Goal: Find specific page/section: Find specific page/section

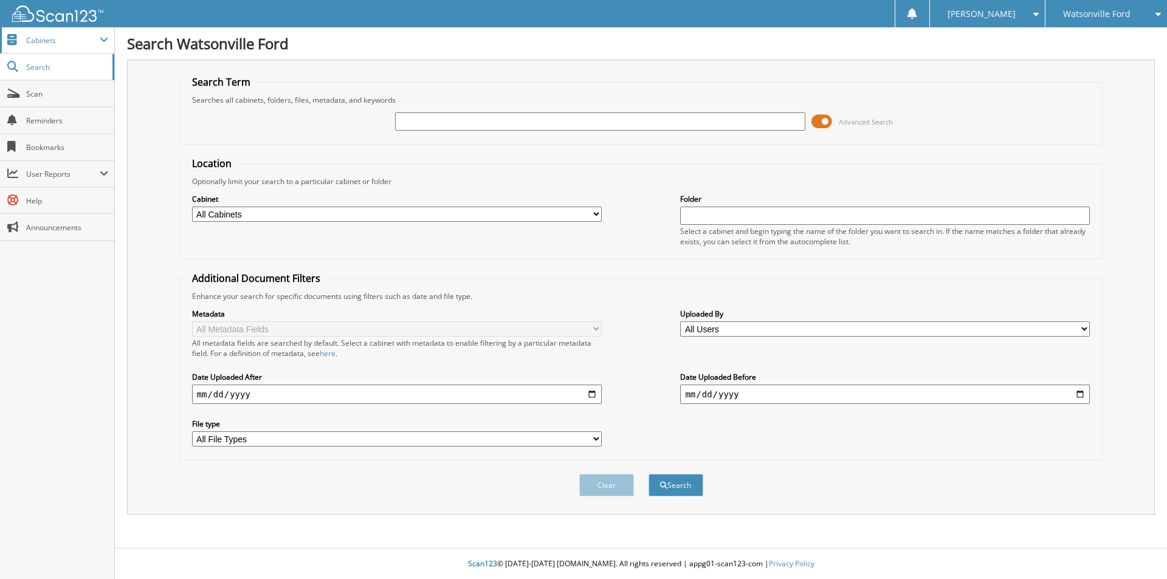
click at [48, 39] on span "Cabinets" at bounding box center [63, 40] width 74 height 10
click at [51, 149] on span "Search" at bounding box center [66, 145] width 80 height 10
click at [456, 126] on input "text" at bounding box center [600, 121] width 410 height 18
type input "w"
type input "WF12127"
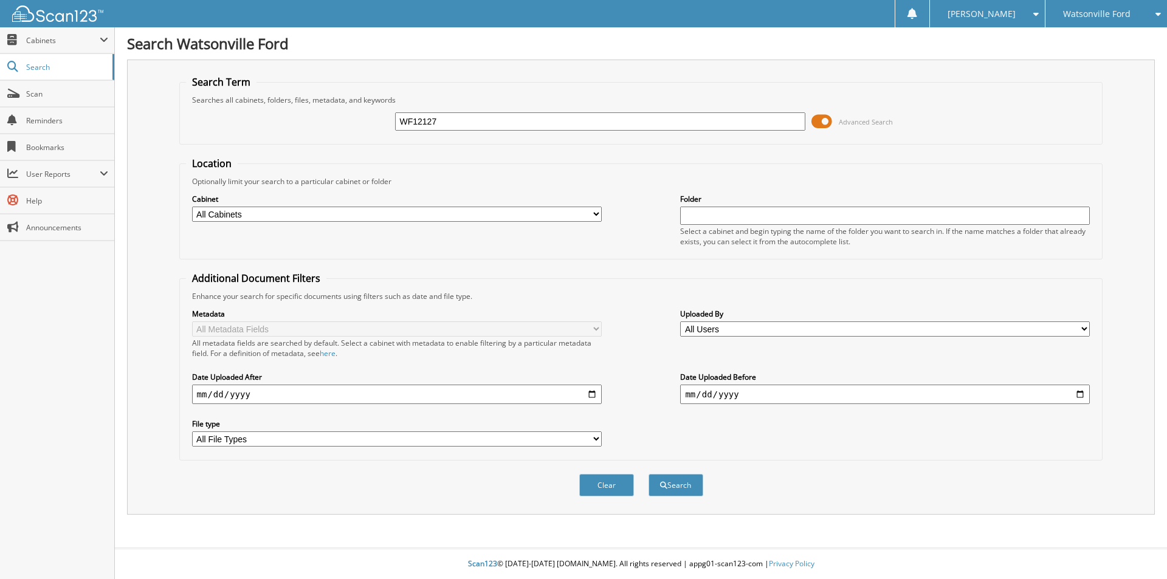
click at [649, 474] on button "Search" at bounding box center [676, 485] width 55 height 22
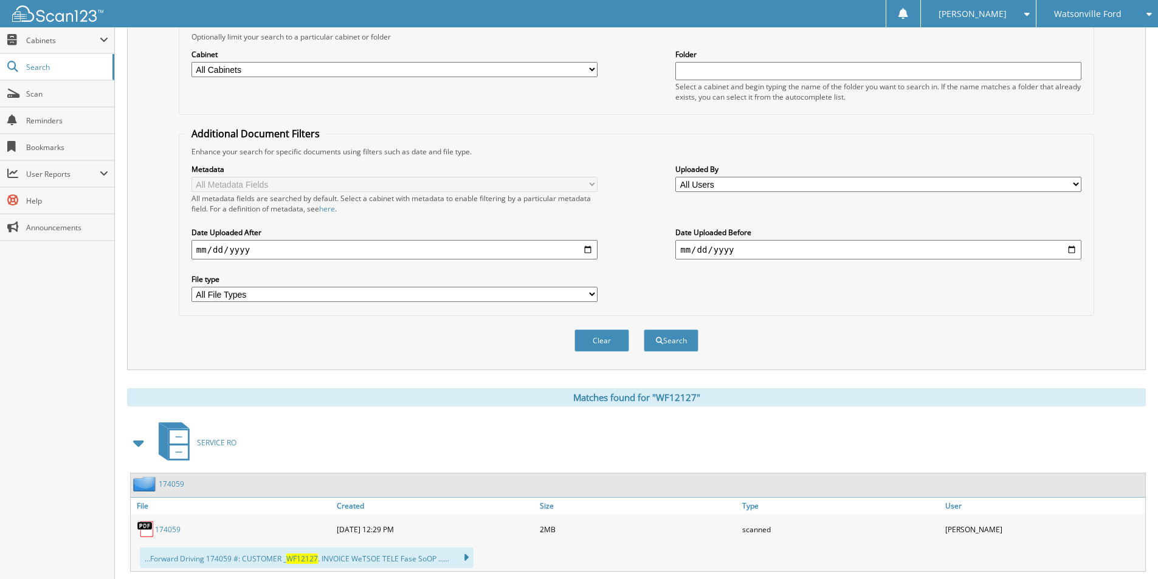
scroll to position [23, 0]
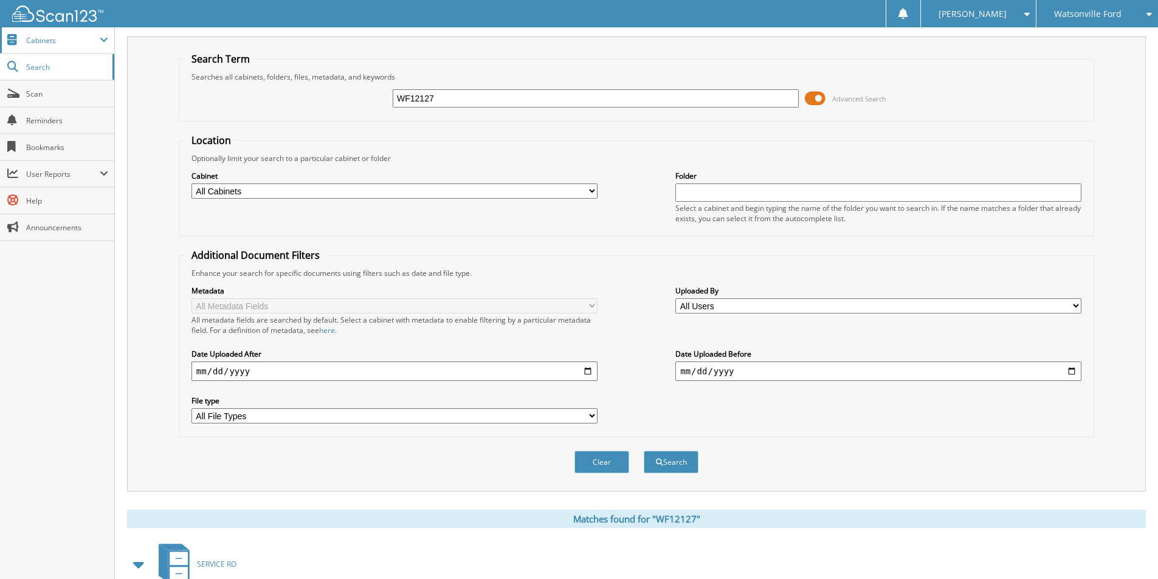
click at [46, 42] on span "Cabinets" at bounding box center [63, 40] width 74 height 10
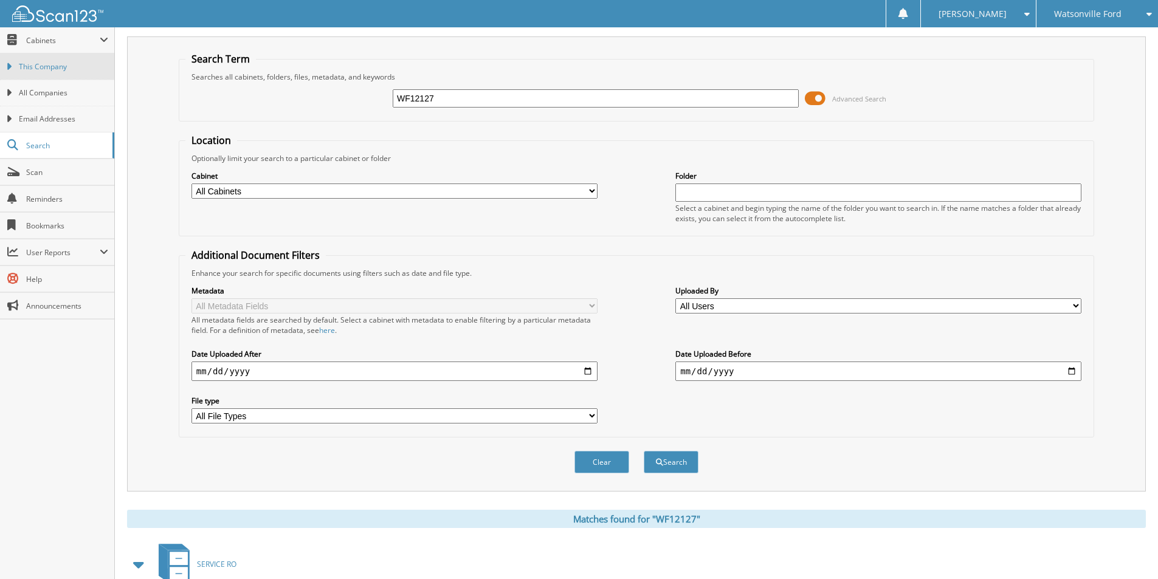
click at [61, 66] on span "This Company" at bounding box center [63, 66] width 89 height 11
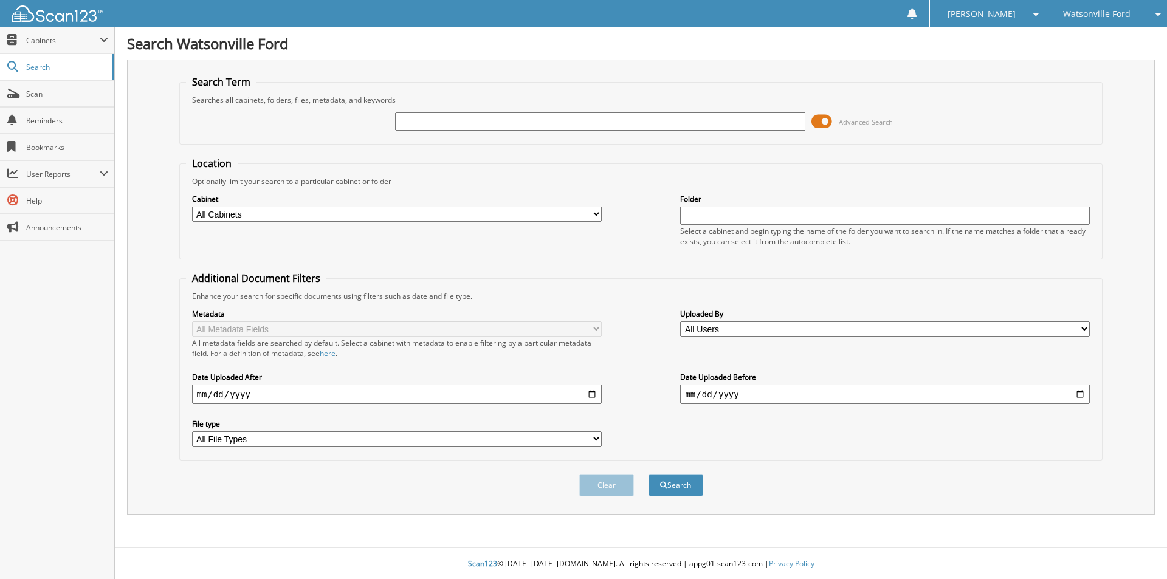
click at [834, 122] on span "Advanced Search" at bounding box center [852, 121] width 81 height 18
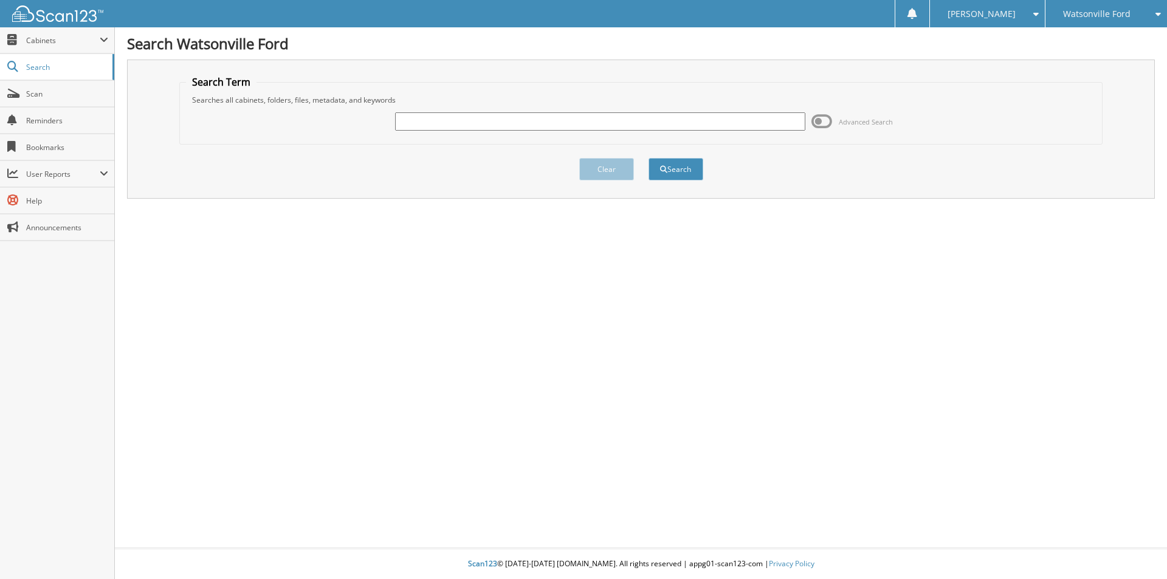
click at [574, 110] on div "Advanced Search" at bounding box center [641, 121] width 911 height 33
click at [564, 121] on input "text" at bounding box center [600, 121] width 410 height 18
type input "WF12137"
click at [649, 158] on button "Search" at bounding box center [676, 169] width 55 height 22
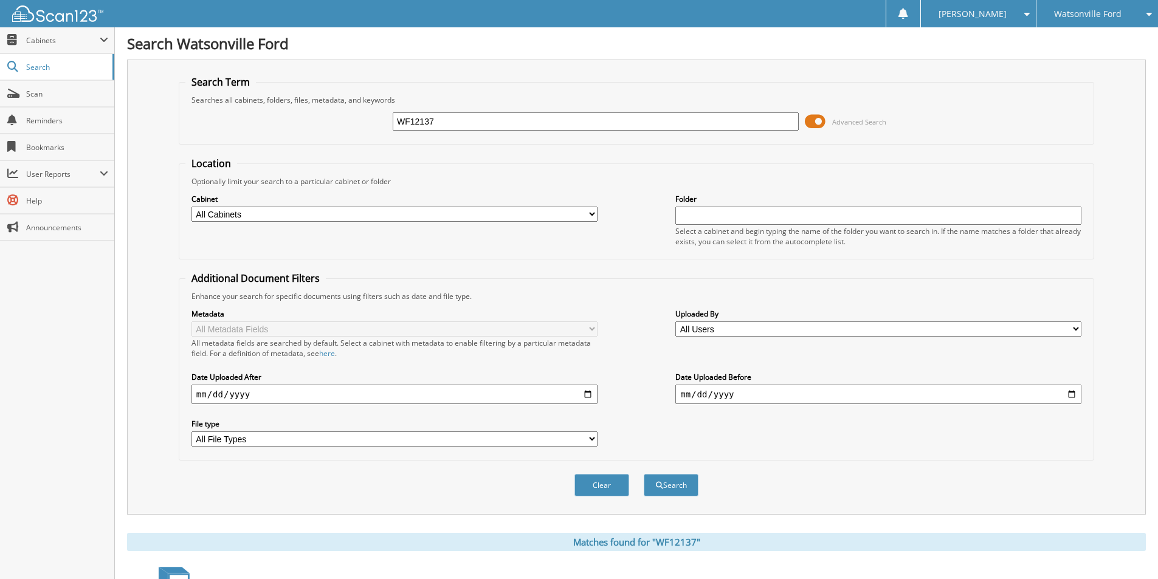
click at [768, 210] on input "text" at bounding box center [878, 216] width 406 height 18
click at [482, 211] on select "All Cabinets ACCOUNTS PAYABLE ACCOUNTS RECEIVABLE CAR DEALS DAILY DEPOSITS NJPA…" at bounding box center [395, 214] width 406 height 15
select select "54452"
click at [192, 207] on select "All Cabinets ACCOUNTS PAYABLE ACCOUNTS RECEIVABLE CAR DEALS DAILY DEPOSITS NJPA…" at bounding box center [395, 214] width 406 height 15
click at [832, 171] on fieldset "Location Optionally limit your search to a particular cabinet or folder Cabinet…" at bounding box center [637, 208] width 916 height 103
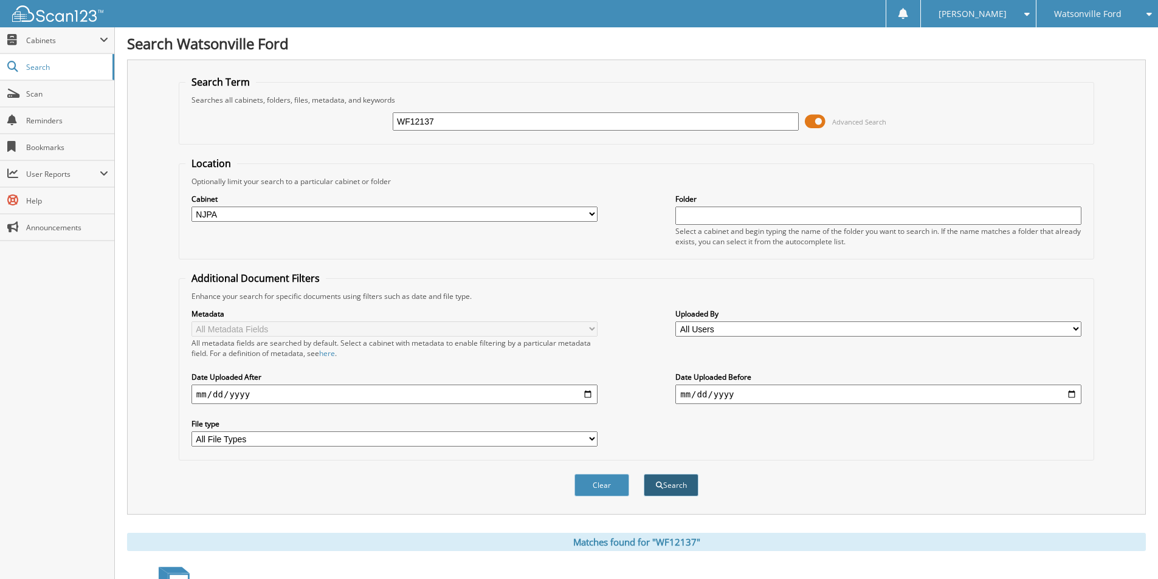
click at [674, 487] on button "Search" at bounding box center [671, 485] width 55 height 22
click at [458, 116] on input "WF12137" at bounding box center [596, 121] width 406 height 18
click at [44, 43] on span "Cabinets" at bounding box center [63, 40] width 74 height 10
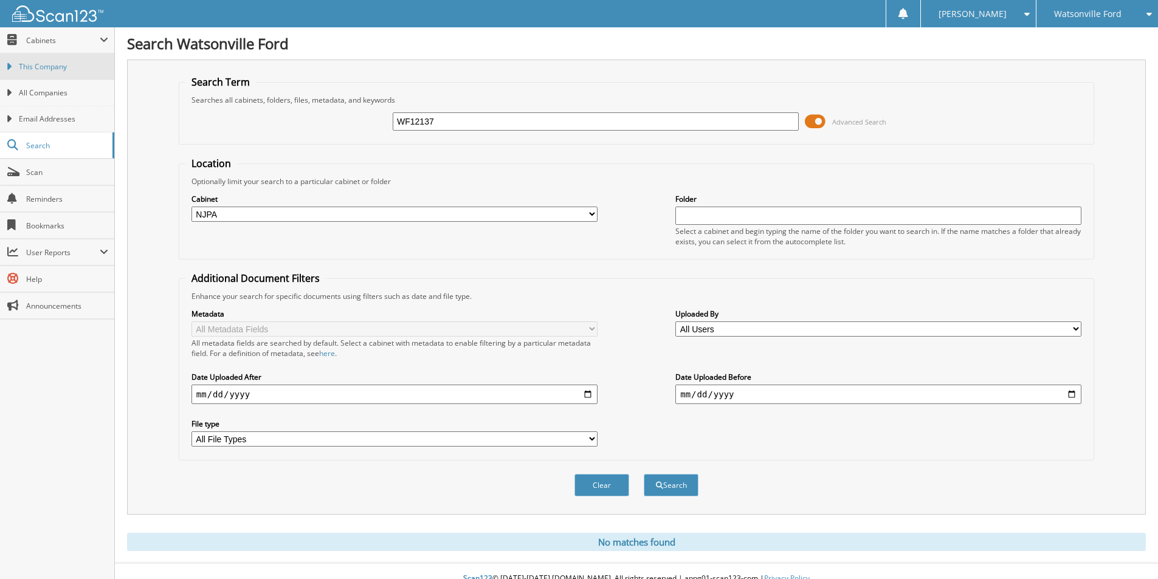
click at [55, 67] on span "This Company" at bounding box center [63, 66] width 89 height 11
